Goal: Transaction & Acquisition: Purchase product/service

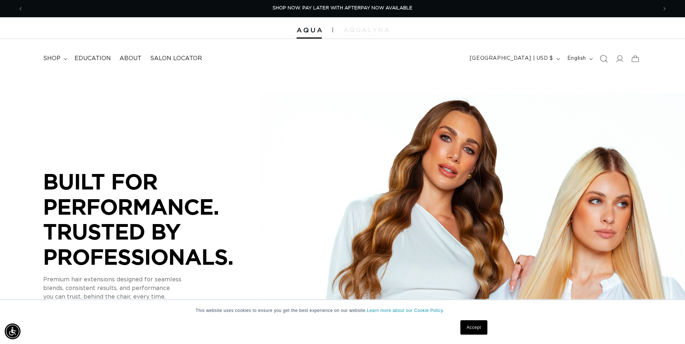
click at [606, 59] on icon "Search" at bounding box center [605, 59] width 8 height 8
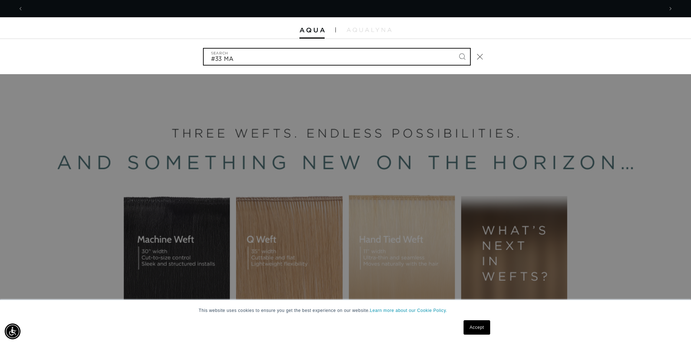
scroll to position [0, 1281]
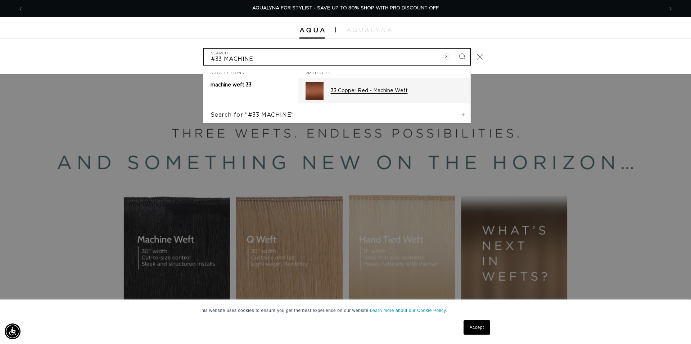
type input "#33 MACHINE"
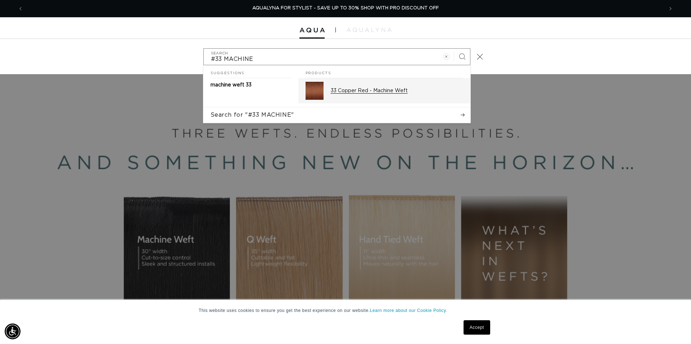
click at [392, 91] on p "33 Copper Red - Machine Weft" at bounding box center [397, 91] width 133 height 6
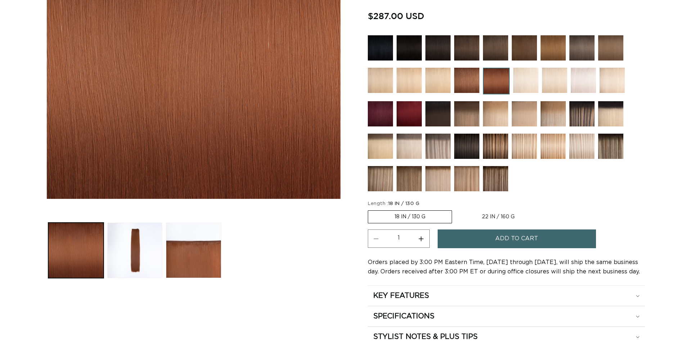
scroll to position [184, 0]
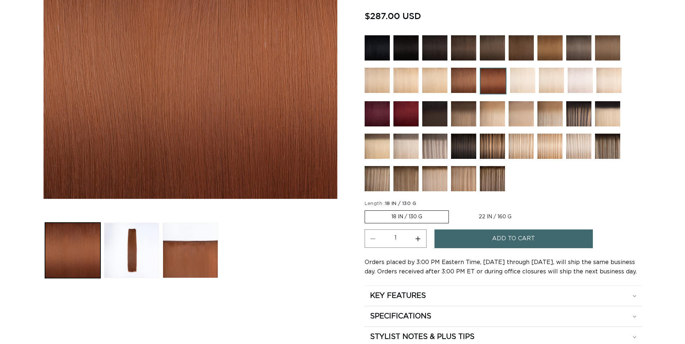
click at [485, 207] on fieldset "Length : 18 IN / 130 G 18 IN / 130 G Variant sold out or unavailable 22 IN / 16…" at bounding box center [452, 212] width 175 height 24
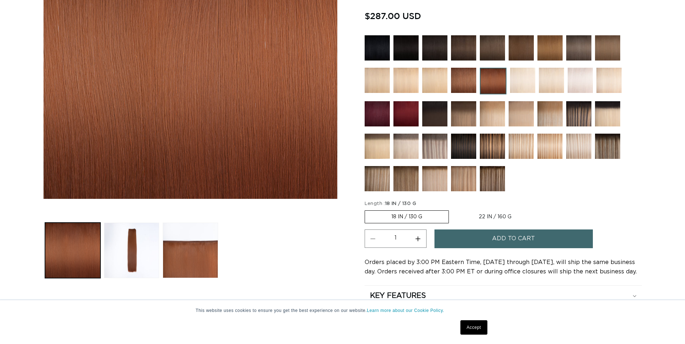
click at [485, 215] on label "22 IN / 160 G Variant sold out or unavailable" at bounding box center [495, 217] width 85 height 12
click at [453, 209] on input "22 IN / 160 G Variant sold out or unavailable" at bounding box center [453, 209] width 0 height 0
radio input "true"
click at [498, 241] on span "Add to cart" at bounding box center [513, 238] width 43 height 18
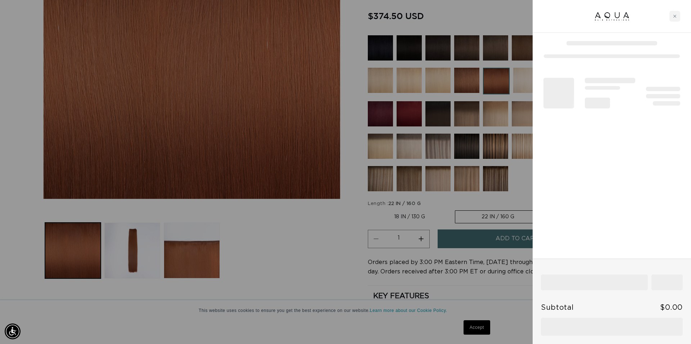
scroll to position [0, 640]
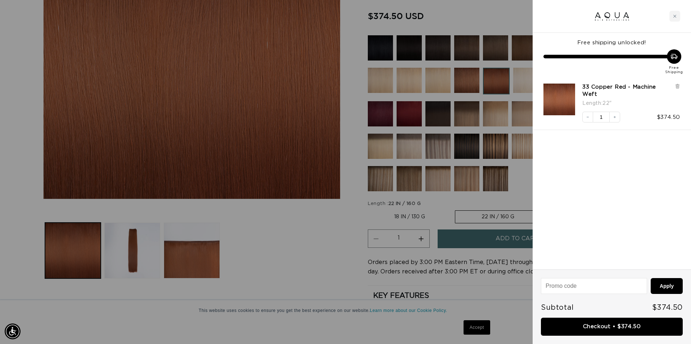
click at [612, 330] on link "Checkout • $374.50" at bounding box center [612, 327] width 142 height 18
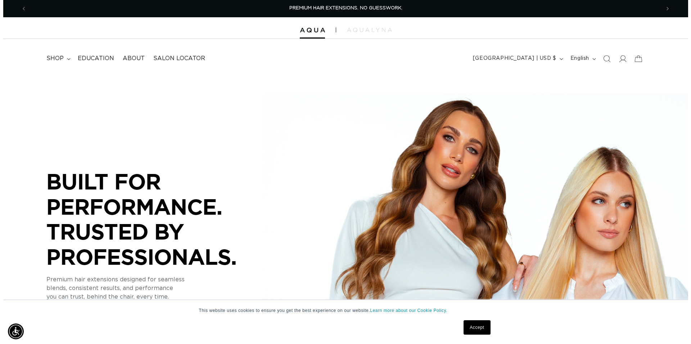
scroll to position [0, 1268]
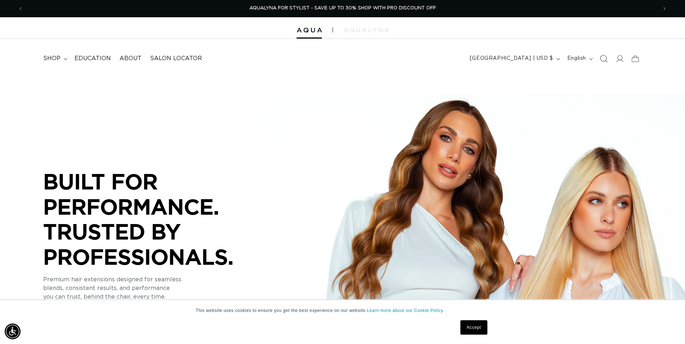
click at [603, 58] on icon "Search" at bounding box center [604, 59] width 8 height 8
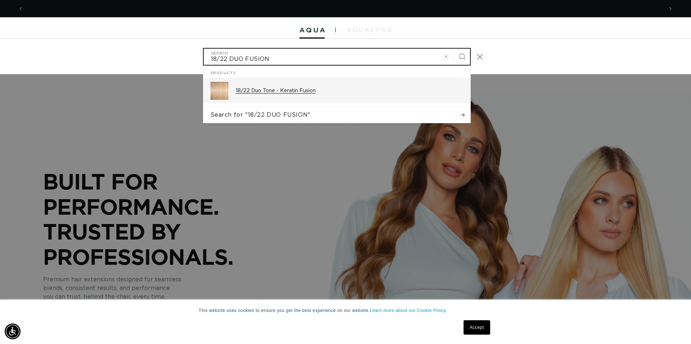
scroll to position [0, 640]
type input "18/22 DUO FUSION"
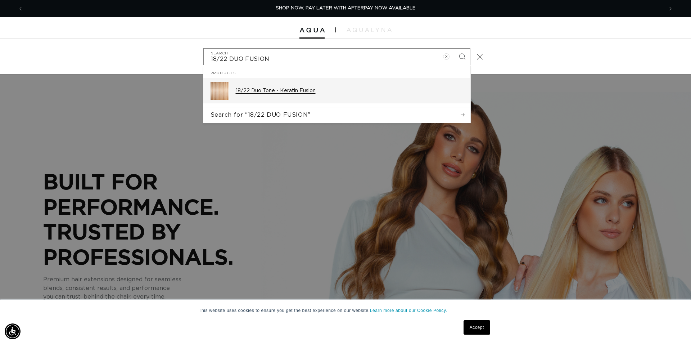
click at [261, 88] on p "18/22 Duo Tone - Keratin Fusion" at bounding box center [350, 91] width 228 height 6
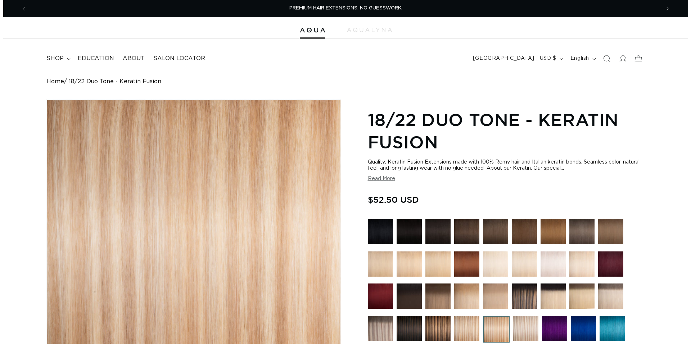
scroll to position [220, 0]
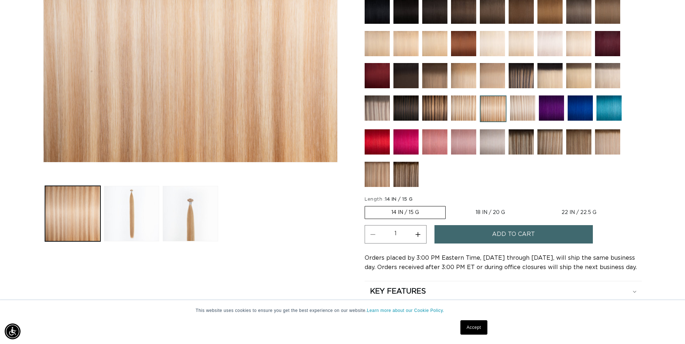
click at [494, 212] on label "18 IN / 20 G Variant sold out or unavailable" at bounding box center [490, 212] width 82 height 12
click at [450, 205] on input "18 IN / 20 G Variant sold out or unavailable" at bounding box center [449, 205] width 0 height 0
radio input "true"
click at [499, 236] on span "Add to cart" at bounding box center [513, 234] width 43 height 18
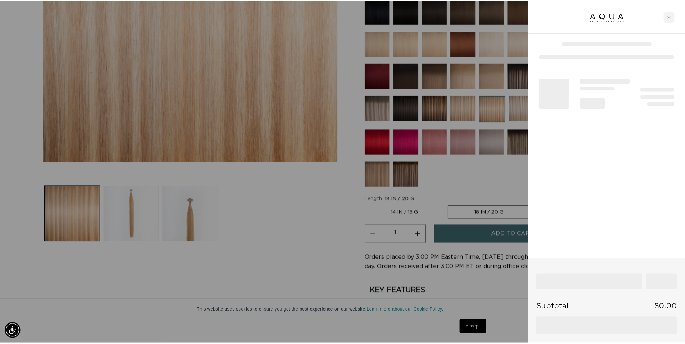
scroll to position [0, 640]
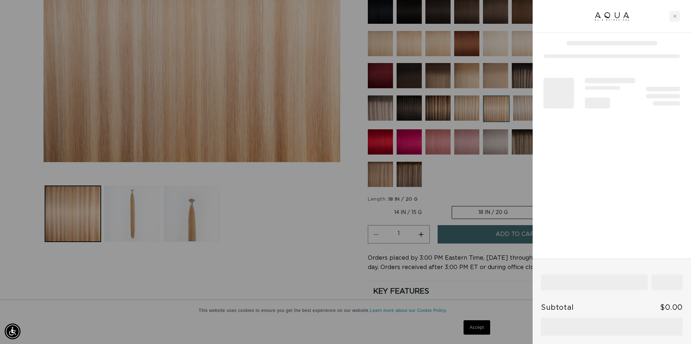
click at [329, 264] on div at bounding box center [345, 172] width 691 height 344
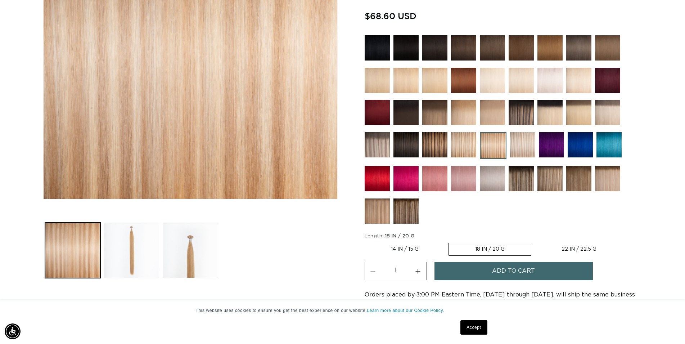
scroll to position [0, 634]
click at [494, 108] on img at bounding box center [492, 112] width 25 height 25
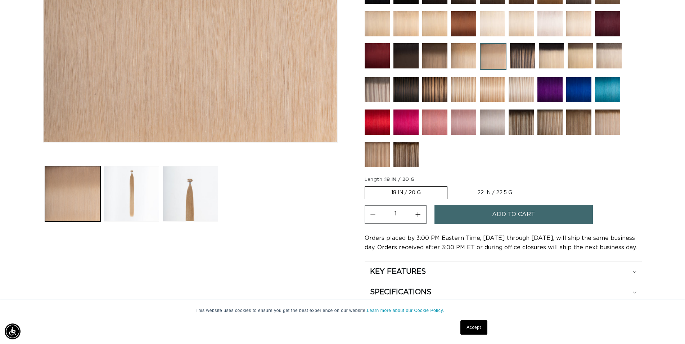
scroll to position [257, 0]
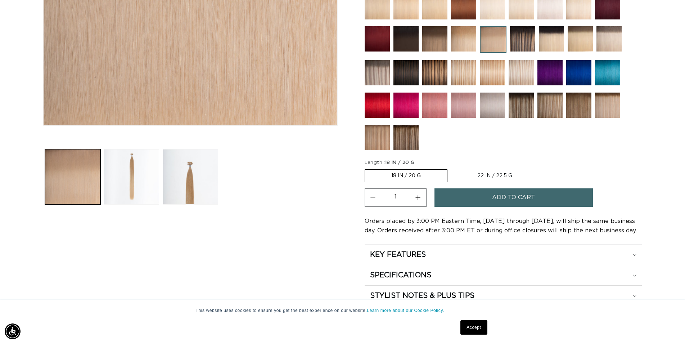
click at [479, 193] on button "Add to cart" at bounding box center [514, 197] width 158 height 18
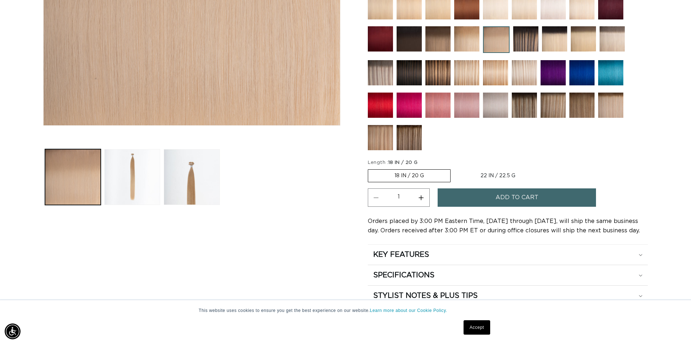
scroll to position [0, 640]
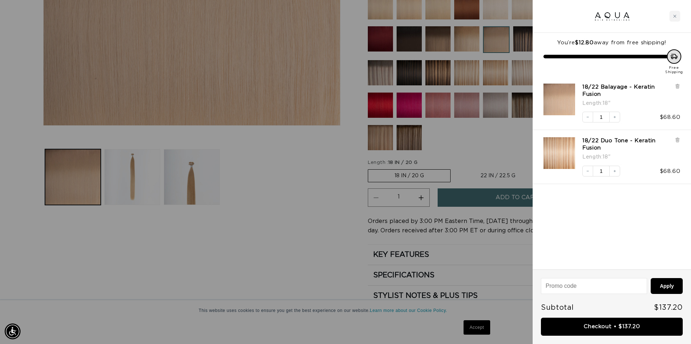
click at [605, 329] on link "Checkout • $137.20" at bounding box center [612, 327] width 142 height 18
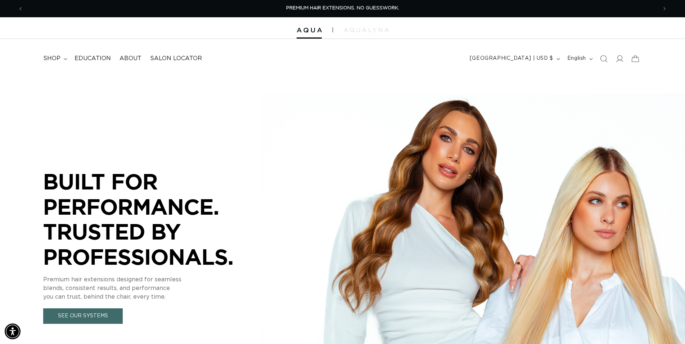
click at [606, 58] on icon "Search" at bounding box center [603, 58] width 7 height 7
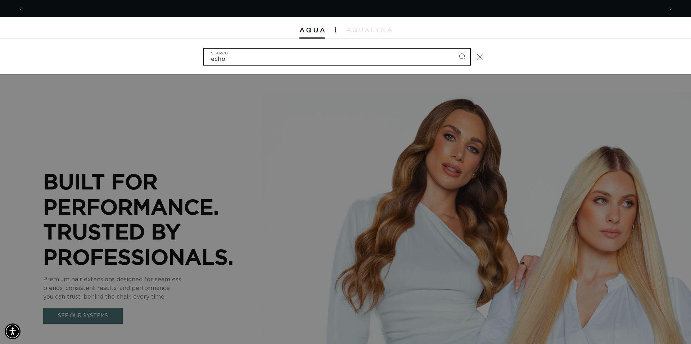
scroll to position [0, 640]
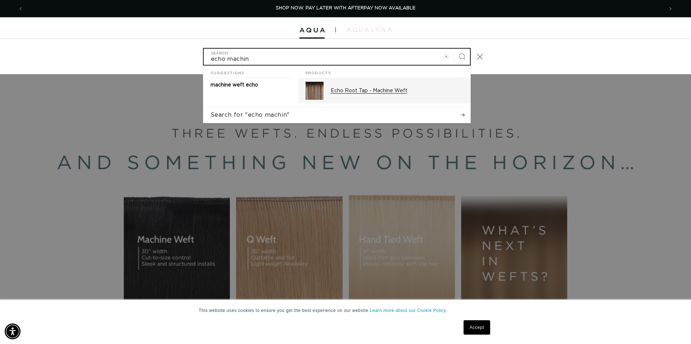
type input "echo machin"
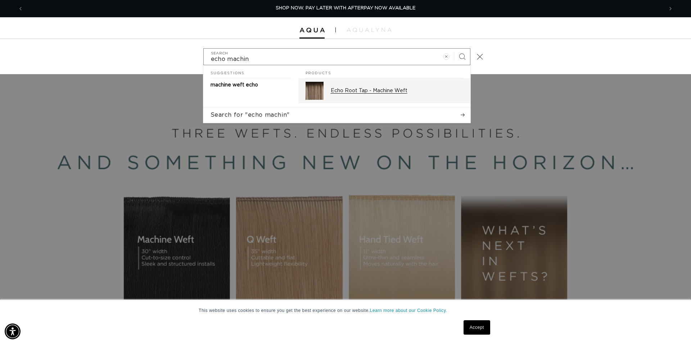
click at [355, 88] on div "Echo Root Tap - Machine Weft" at bounding box center [397, 91] width 133 height 18
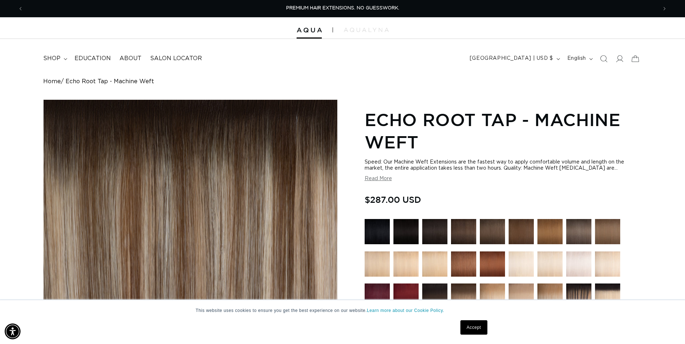
scroll to position [220, 0]
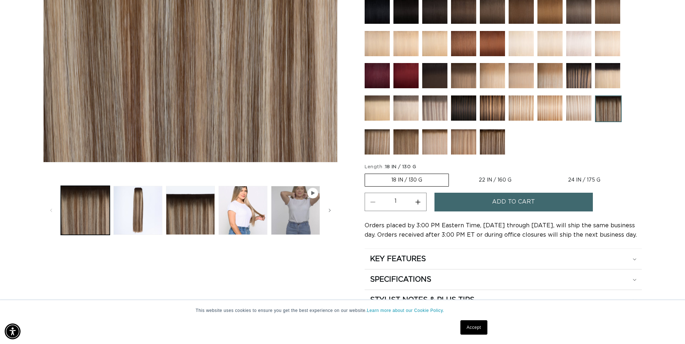
click at [524, 202] on span "Add to cart" at bounding box center [513, 202] width 43 height 18
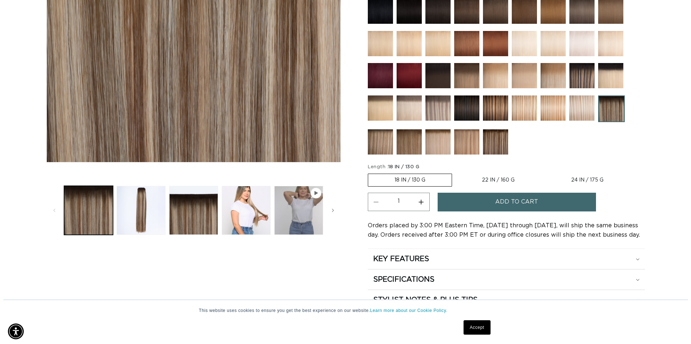
scroll to position [0, 640]
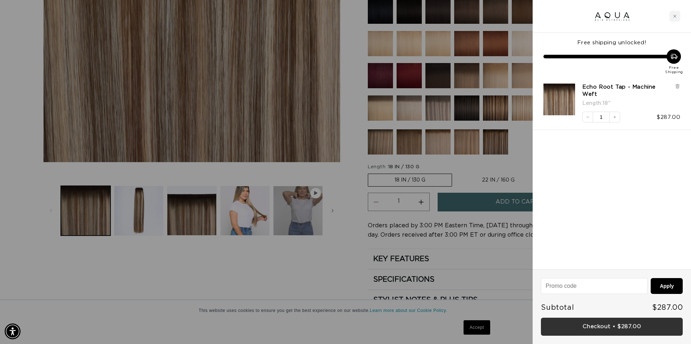
click at [636, 329] on link "Checkout • $287.00" at bounding box center [612, 327] width 142 height 18
